Goal: Find specific page/section: Find specific page/section

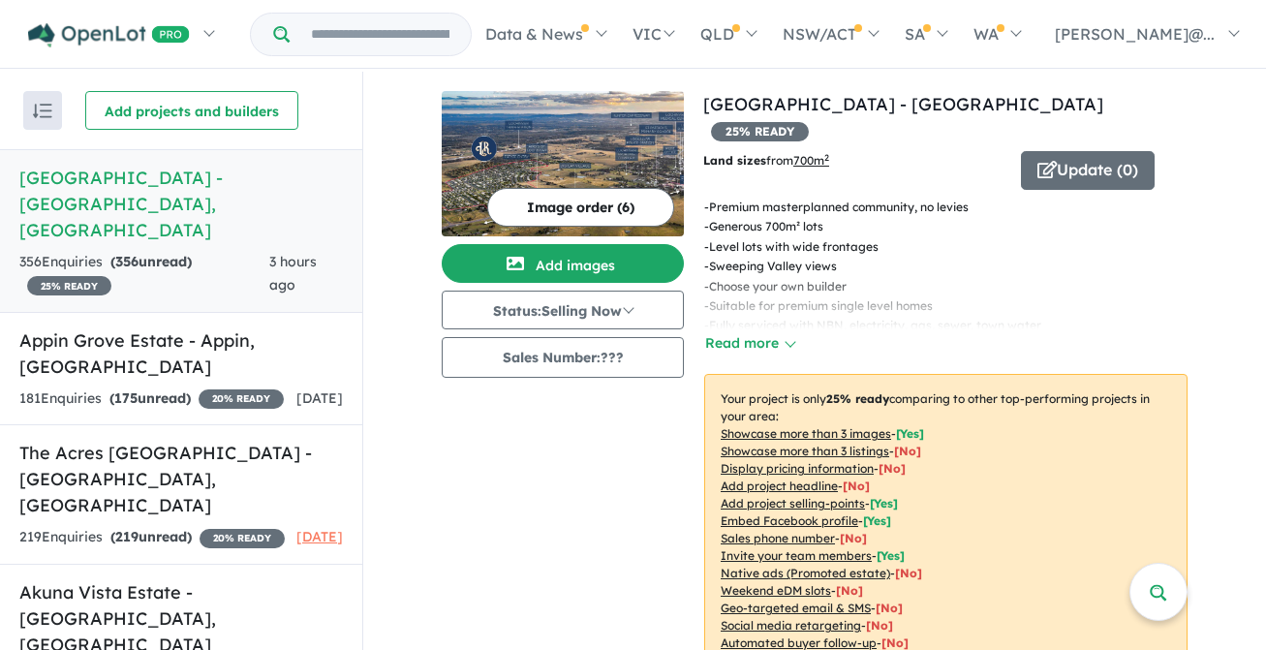
click at [138, 182] on h5 "[GEOGRAPHIC_DATA] - [GEOGRAPHIC_DATA] , [GEOGRAPHIC_DATA]" at bounding box center [181, 204] width 324 height 78
click at [137, 182] on h5 "[GEOGRAPHIC_DATA] - [GEOGRAPHIC_DATA] , [GEOGRAPHIC_DATA]" at bounding box center [181, 204] width 324 height 78
click at [136, 177] on h5 "[GEOGRAPHIC_DATA] - [GEOGRAPHIC_DATA] , [GEOGRAPHIC_DATA]" at bounding box center [181, 204] width 324 height 78
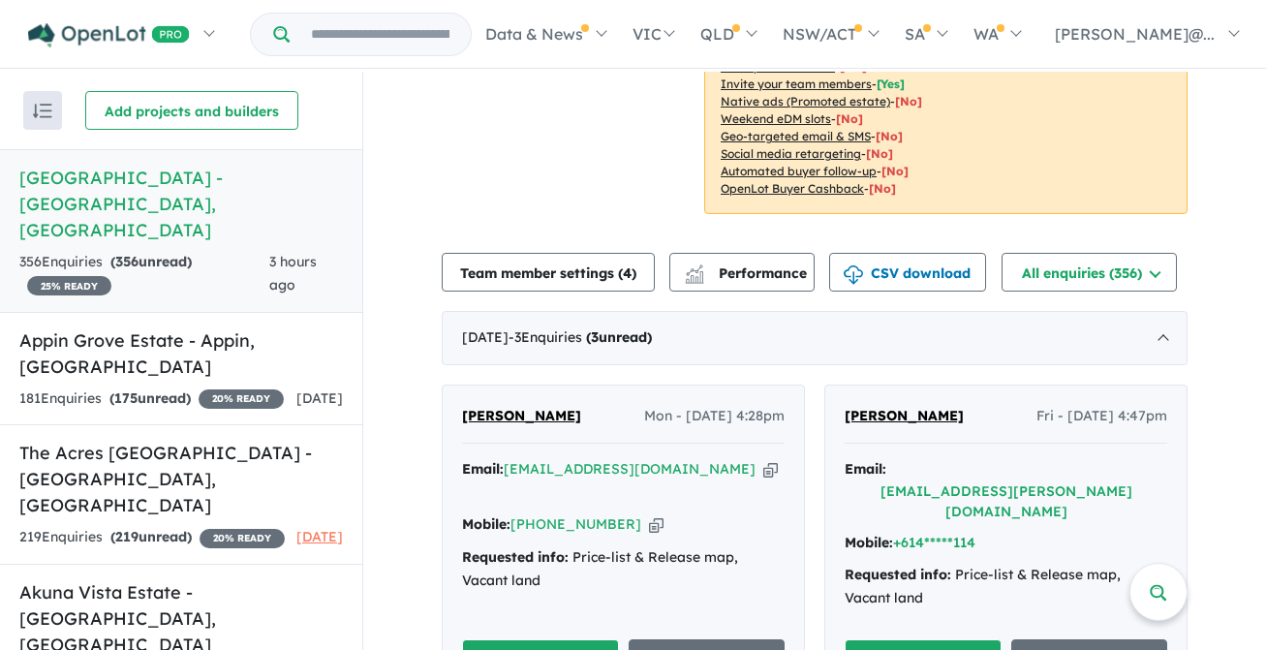
scroll to position [451, 0]
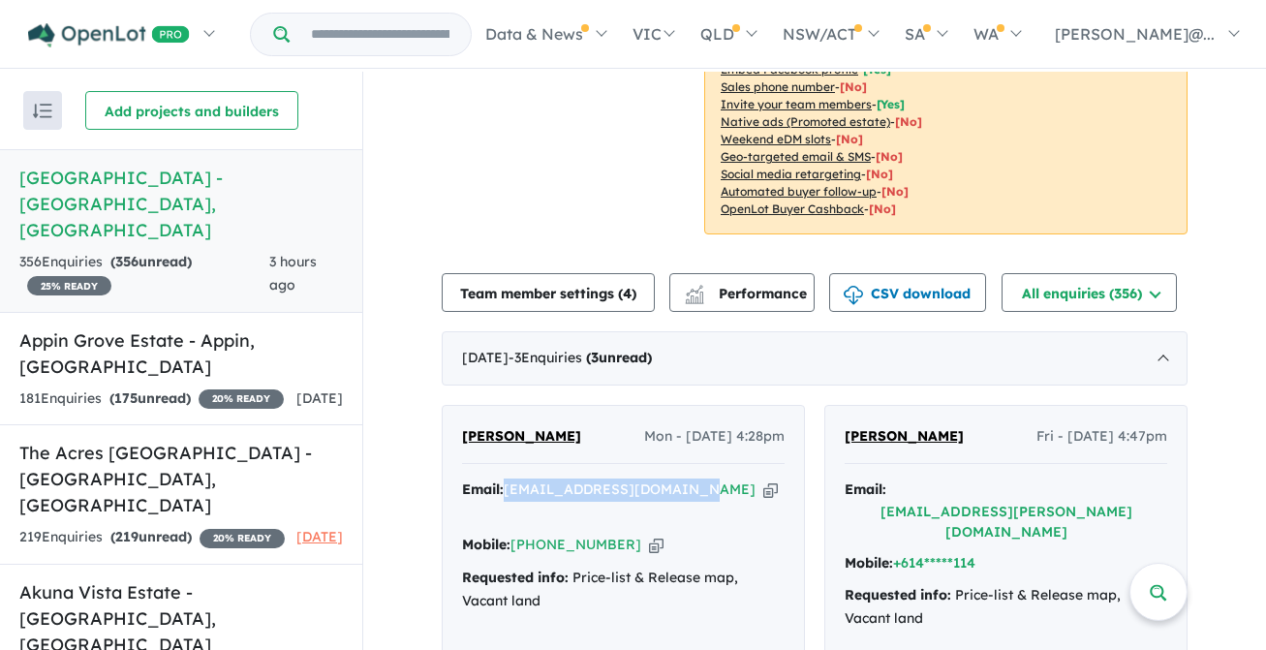
click at [649, 535] on icon "button" at bounding box center [656, 545] width 15 height 20
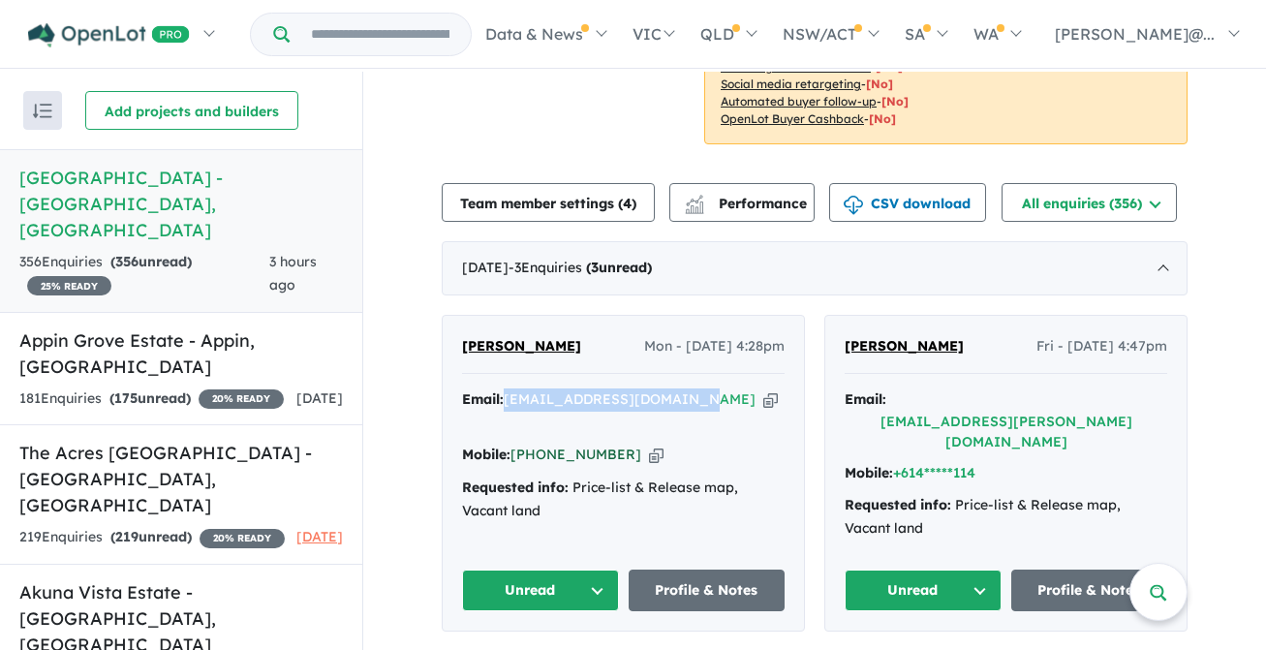
scroll to position [550, 0]
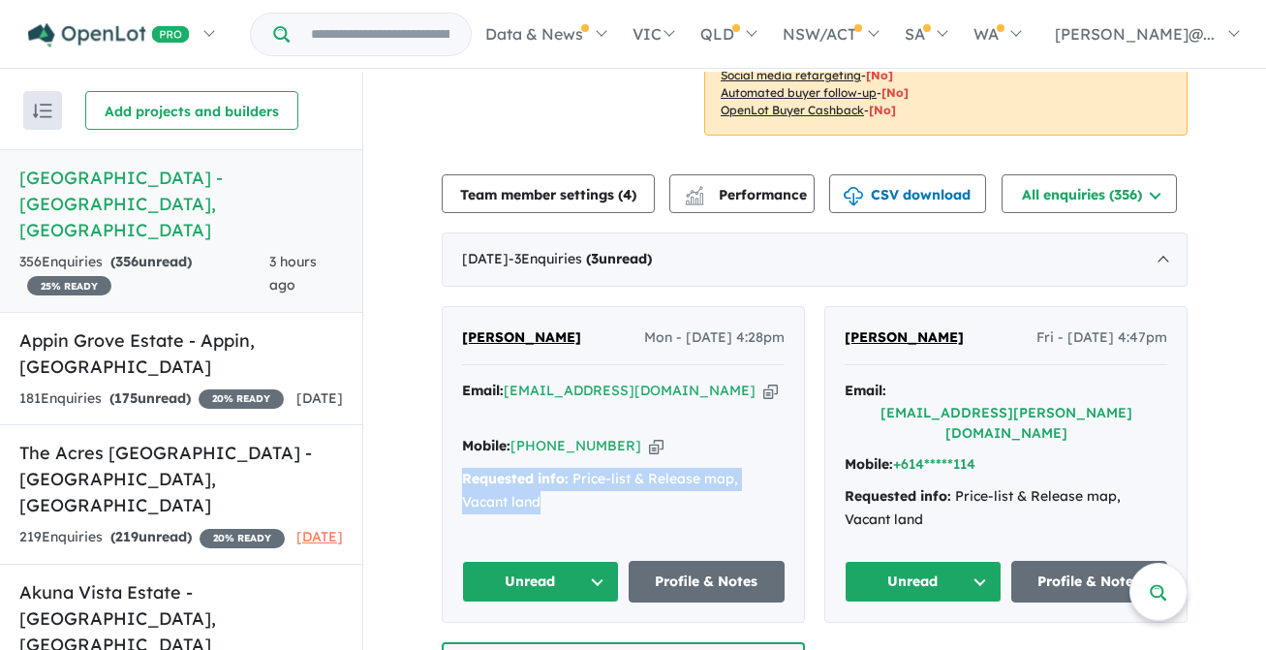
drag, startPoint x: 516, startPoint y: 448, endPoint x: 587, endPoint y: 422, distance: 75.1
copy div "Requested info: Price-list & Release map, Vacant land"
